Goal: Transaction & Acquisition: Obtain resource

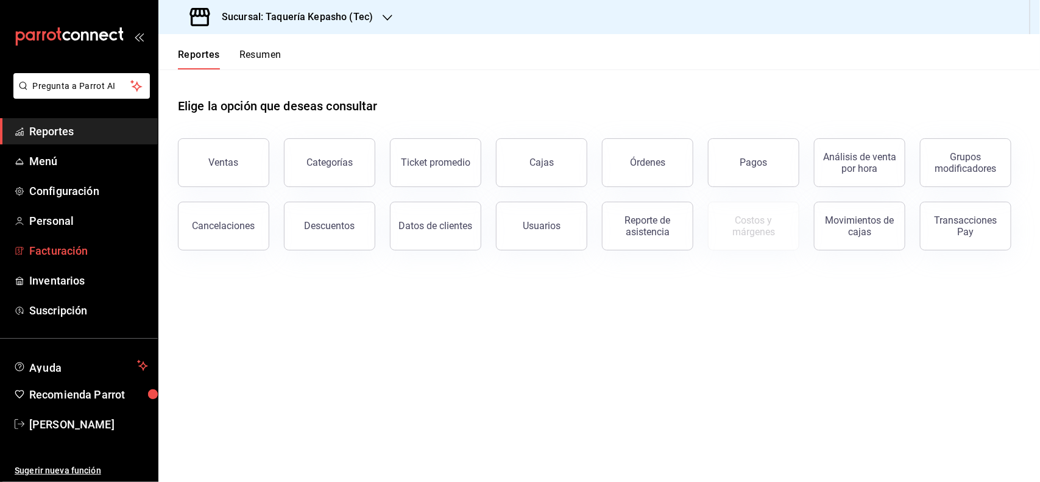
click at [86, 250] on span "Facturación" at bounding box center [88, 250] width 119 height 16
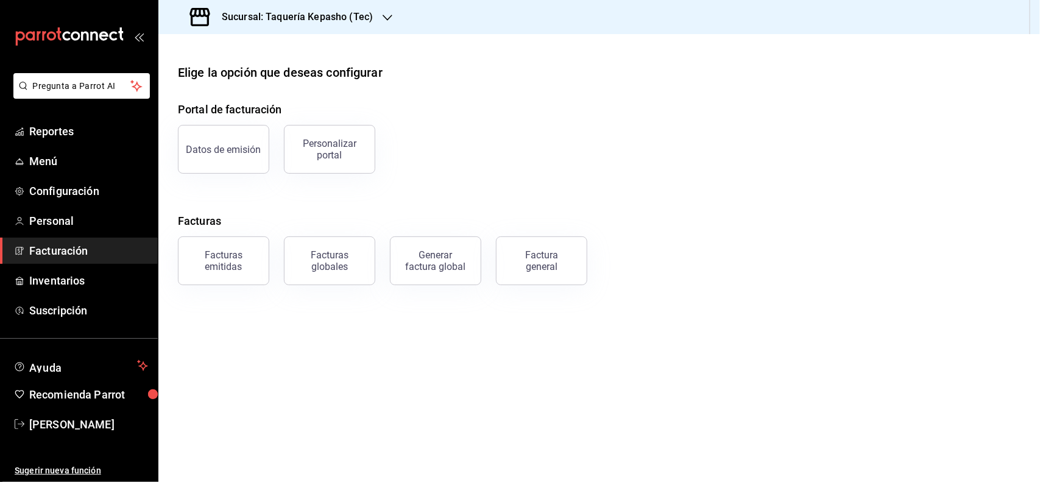
click at [270, 256] on div "Facturas globales" at bounding box center [322, 253] width 106 height 63
click at [250, 256] on div "Facturas emitidas" at bounding box center [224, 260] width 76 height 23
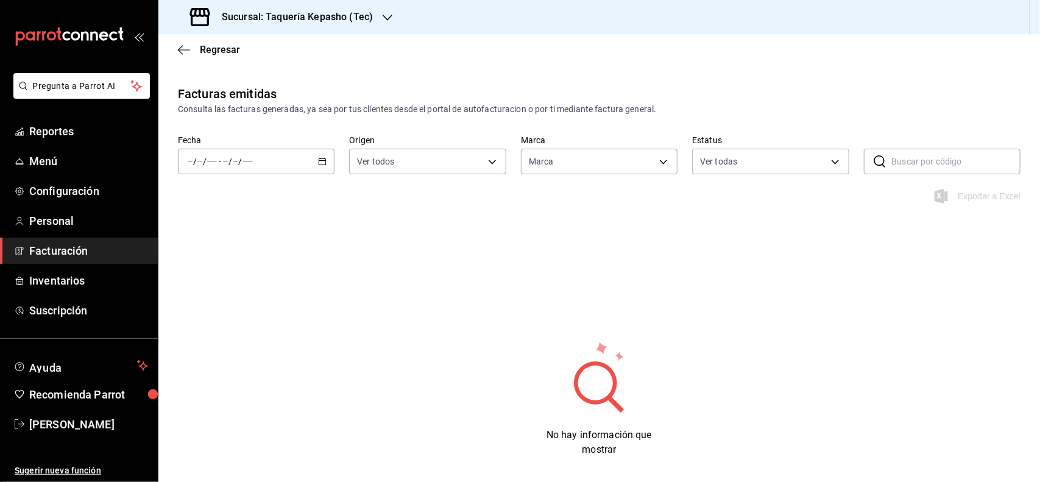
type input "e6131024-a833-4359-a107-7a090e7622df"
click at [318, 162] on icon "button" at bounding box center [322, 161] width 9 height 9
click at [318, 163] on icon "button" at bounding box center [322, 161] width 9 height 9
click at [241, 335] on span "Rango de fechas" at bounding box center [235, 335] width 94 height 13
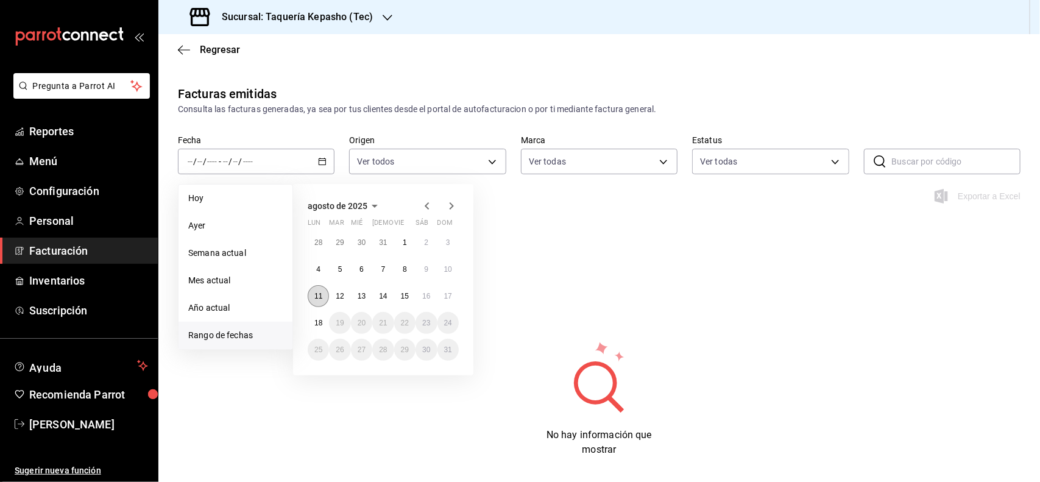
click at [315, 288] on button "11" at bounding box center [318, 296] width 21 height 22
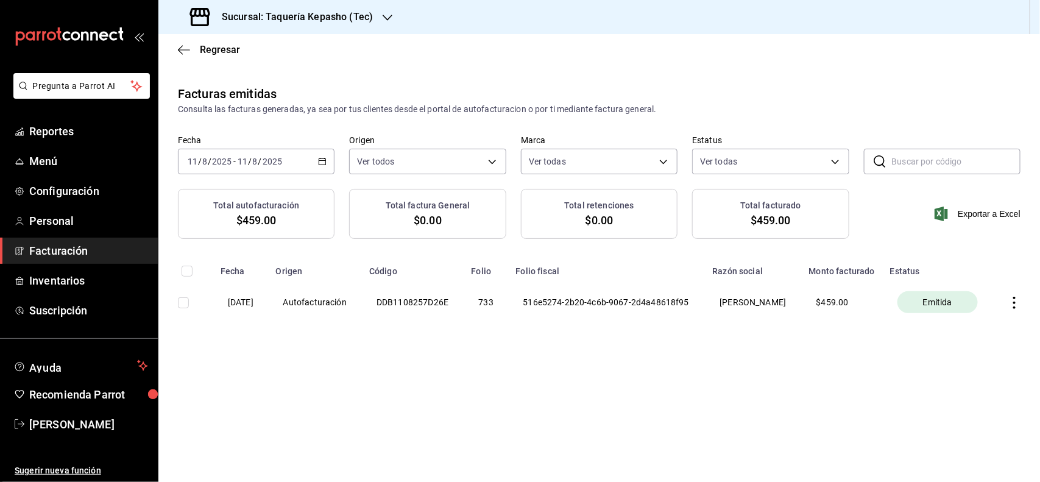
click at [1015, 309] on icon "button" at bounding box center [1014, 303] width 2 height 12
click at [732, 397] on div at bounding box center [520, 241] width 1040 height 482
click at [321, 160] on \(Stroke\) "button" at bounding box center [322, 160] width 7 height 1
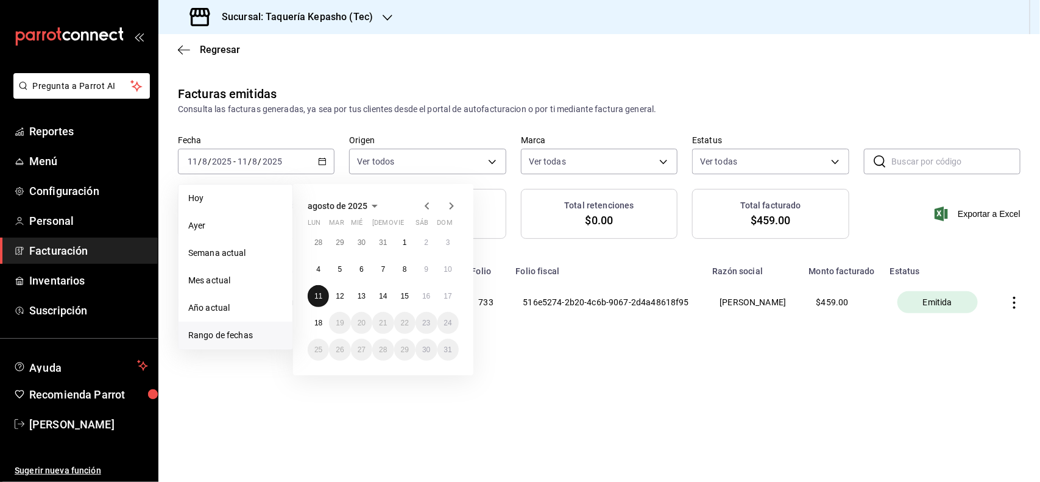
click at [323, 294] on button "11" at bounding box center [318, 296] width 21 height 22
click at [320, 330] on button "18" at bounding box center [318, 323] width 21 height 22
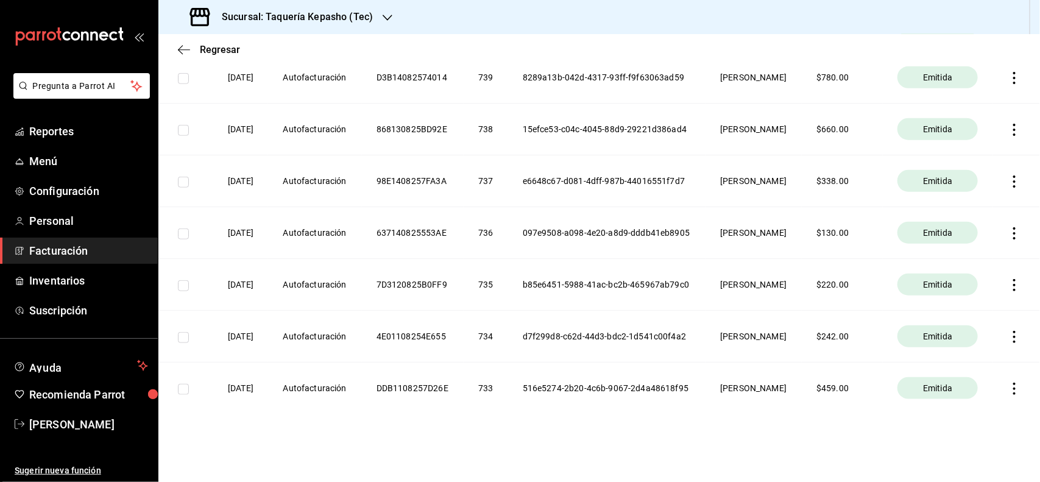
scroll to position [457, 0]
click at [1008, 343] on icon "button" at bounding box center [1014, 337] width 12 height 12
click at [694, 354] on div at bounding box center [520, 241] width 1040 height 482
click at [1008, 343] on icon "button" at bounding box center [1014, 337] width 12 height 12
click at [985, 315] on div "Descargar PDF" at bounding box center [965, 317] width 58 height 10
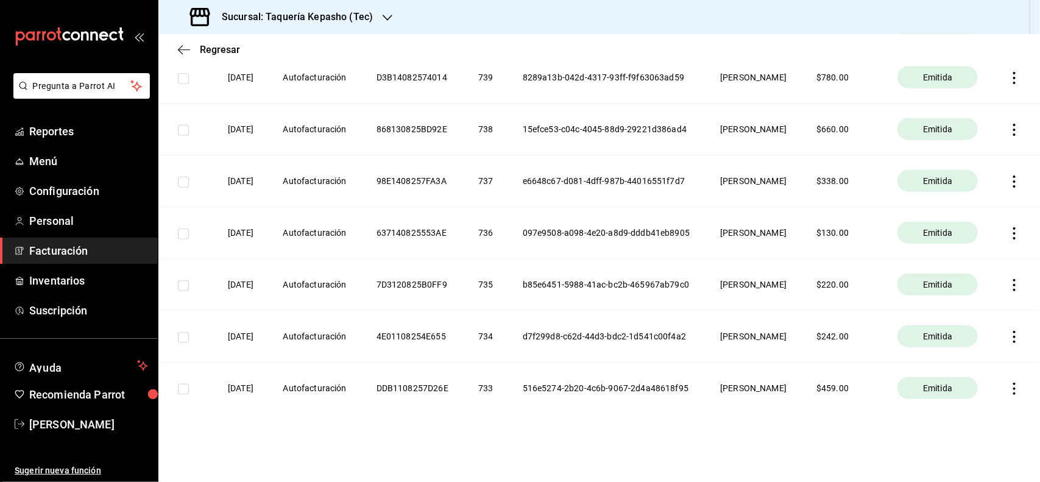
click at [1008, 343] on icon "button" at bounding box center [1014, 337] width 12 height 12
click at [979, 347] on div "Descargar XML" at bounding box center [965, 349] width 59 height 10
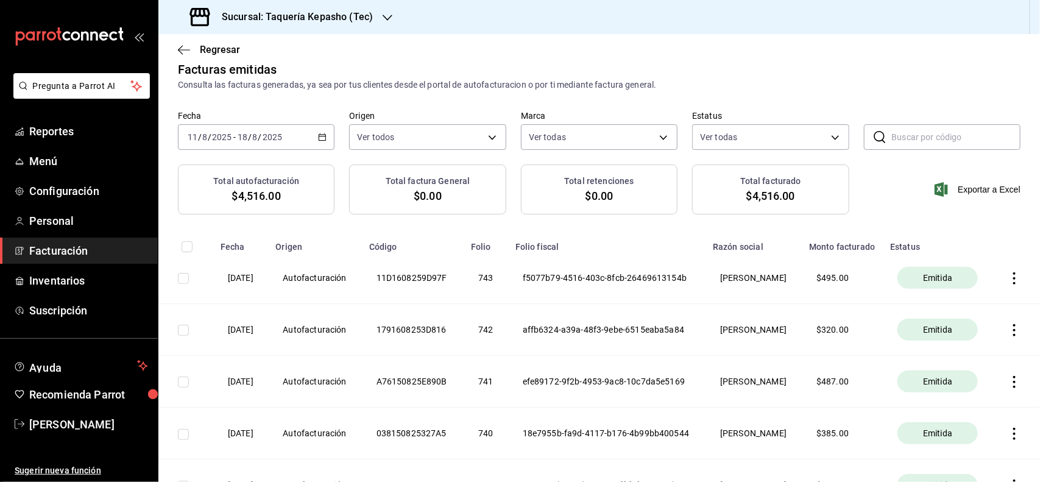
scroll to position [0, 0]
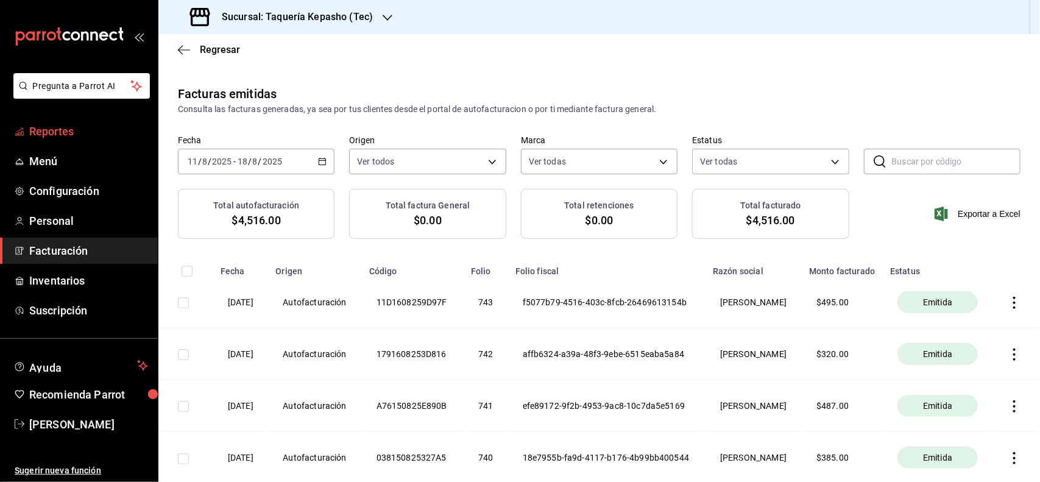
click at [71, 132] on span "Reportes" at bounding box center [88, 131] width 119 height 16
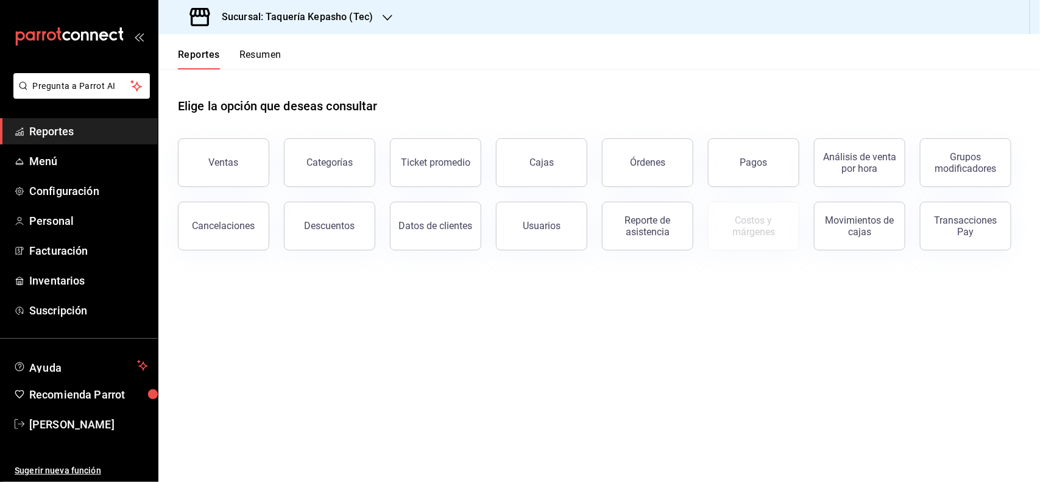
click at [275, 46] on div "Reportes Resumen" at bounding box center [219, 51] width 123 height 35
click at [273, 49] on button "Resumen" at bounding box center [260, 59] width 42 height 21
